Goal: Transaction & Acquisition: Purchase product/service

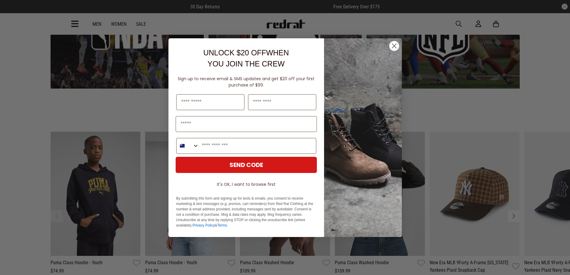
scroll to position [868, 0]
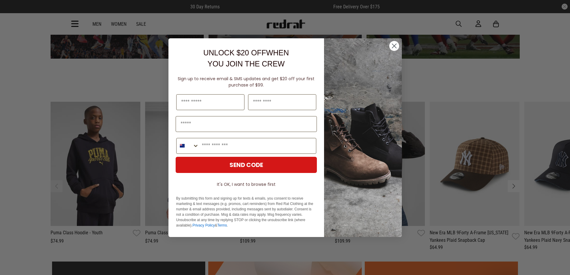
click at [393, 46] on circle "Close dialog" at bounding box center [394, 46] width 10 height 10
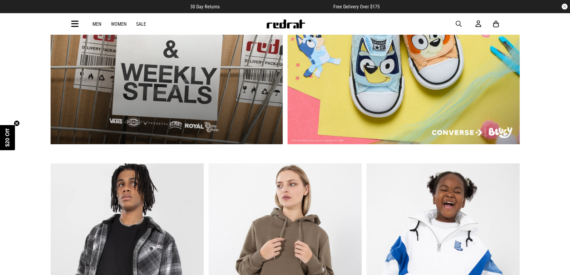
scroll to position [479, 0]
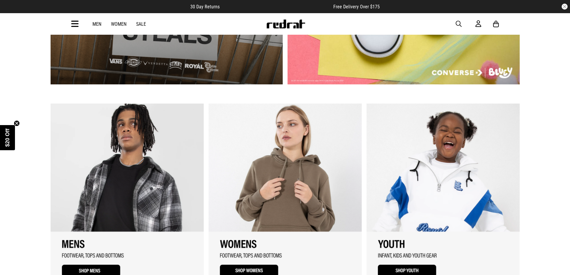
click at [410, 240] on link "3 / 3" at bounding box center [443, 194] width 153 height 180
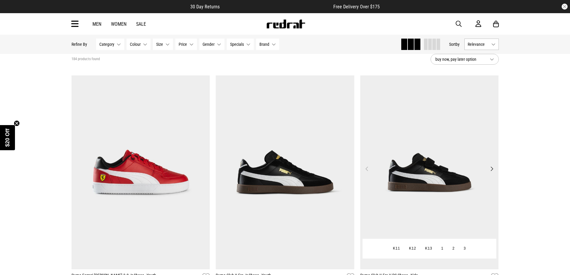
click at [423, 167] on img at bounding box center [430, 172] width 139 height 194
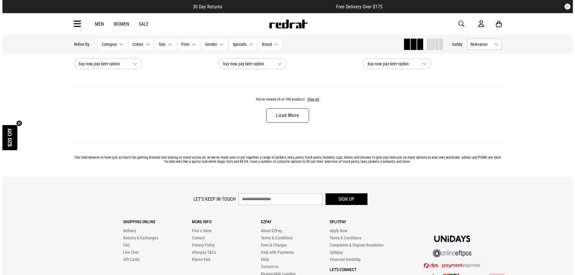
scroll to position [1784, 0]
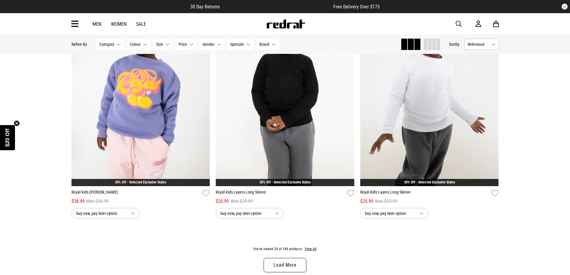
click at [78, 24] on icon at bounding box center [74, 24] width 7 height 10
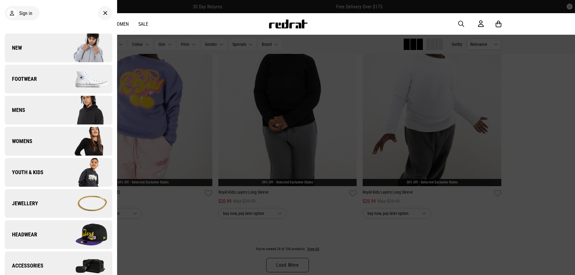
click at [40, 80] on link "Footwear" at bounding box center [59, 79] width 108 height 29
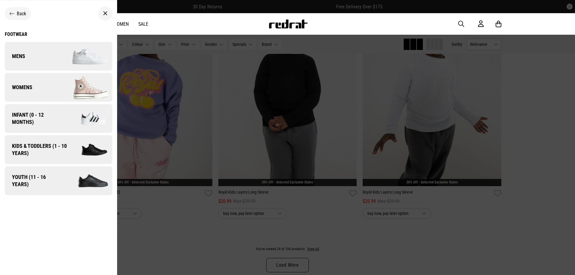
click at [32, 146] on span "Kids & Toddlers (1 - 10 years)" at bounding box center [37, 150] width 65 height 14
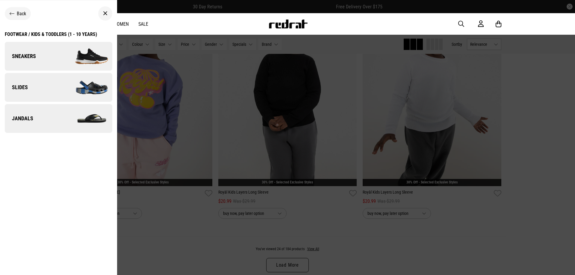
click at [31, 86] on link "Slides" at bounding box center [59, 87] width 108 height 29
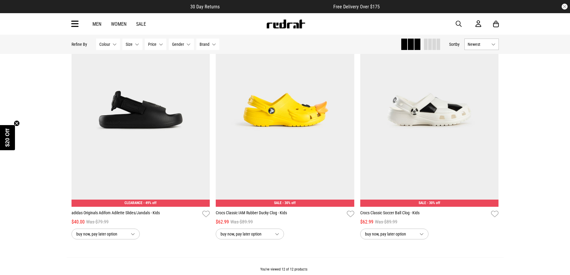
scroll to position [928, 0]
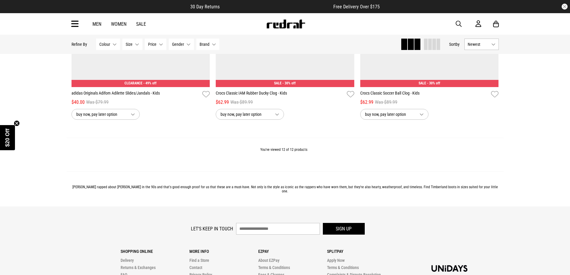
click at [120, 24] on link "Women" at bounding box center [119, 24] width 16 height 6
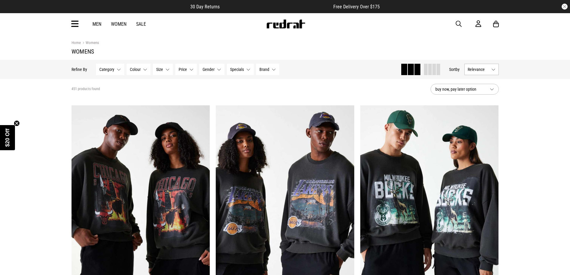
click at [74, 23] on icon at bounding box center [74, 24] width 7 height 10
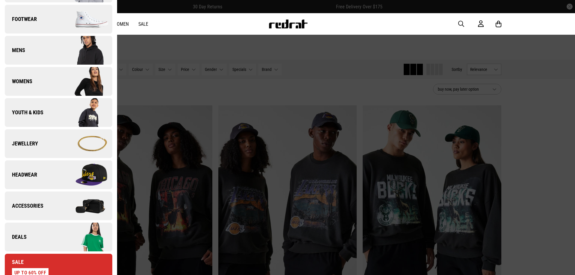
scroll to position [30, 0]
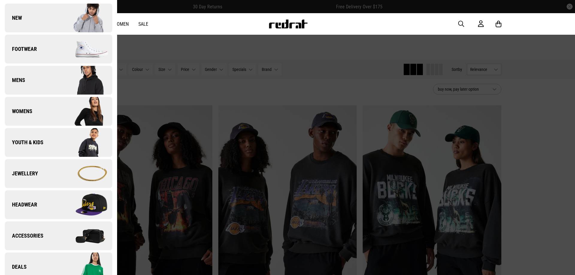
click at [43, 54] on link "Footwear" at bounding box center [59, 49] width 108 height 29
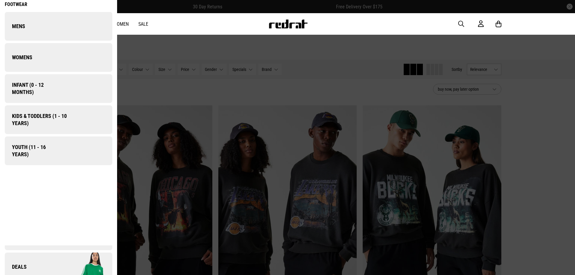
scroll to position [0, 0]
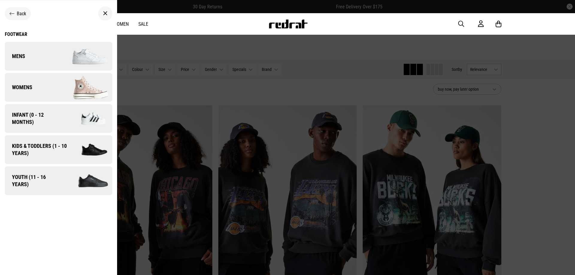
click at [42, 85] on link "Womens" at bounding box center [59, 87] width 108 height 29
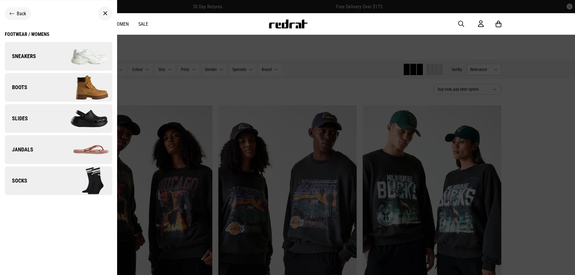
click at [39, 56] on link "Sneakers" at bounding box center [59, 56] width 108 height 29
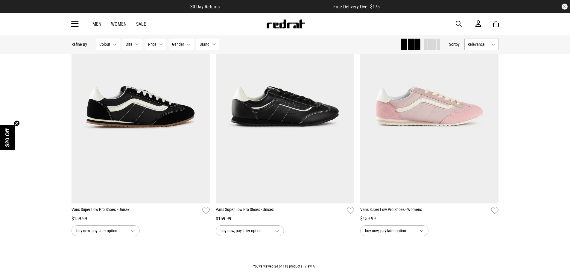
scroll to position [1947, 0]
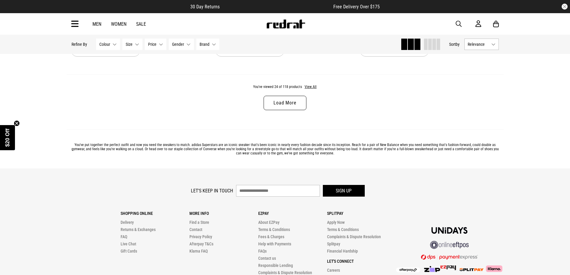
click at [288, 105] on link "Load More" at bounding box center [285, 103] width 43 height 14
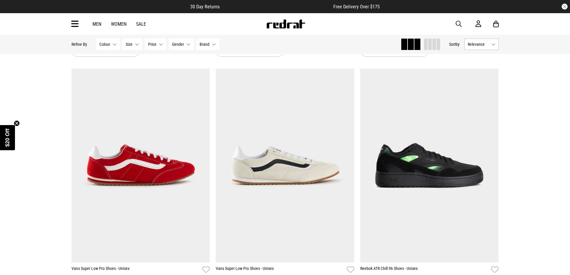
click at [206, 45] on span "Brand" at bounding box center [205, 44] width 10 height 5
click at [203, 128] on span at bounding box center [203, 128] width 5 height 5
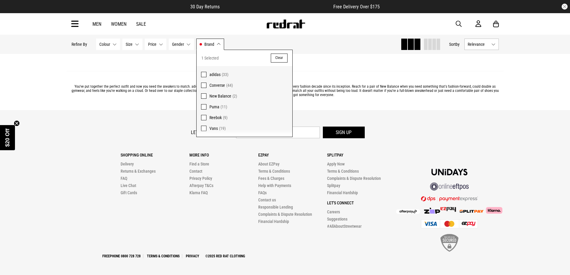
scroll to position [1755, 0]
click at [370, 63] on div "You've viewed 19 of 19 products" at bounding box center [285, 54] width 437 height 34
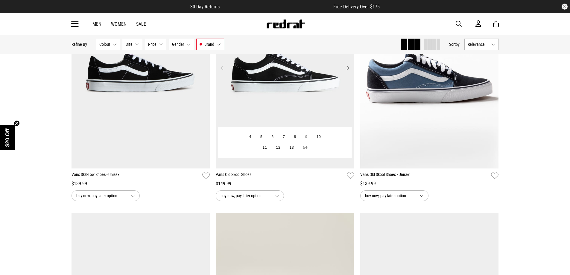
scroll to position [0, 0]
